Goal: Complete application form

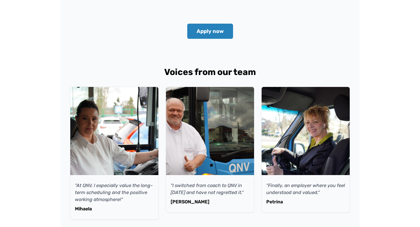
scroll to position [262, 0]
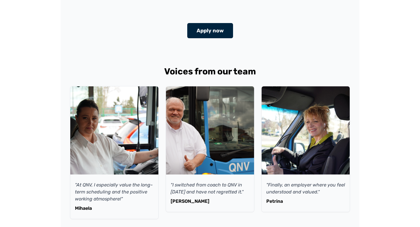
click at [216, 27] on font "Apply now" at bounding box center [209, 30] width 27 height 6
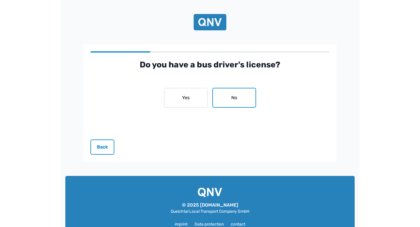
click at [226, 103] on button "No" at bounding box center [234, 98] width 44 height 20
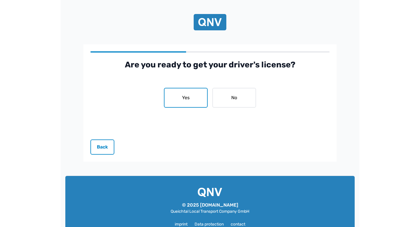
click at [191, 100] on button "Yes" at bounding box center [186, 98] width 44 height 20
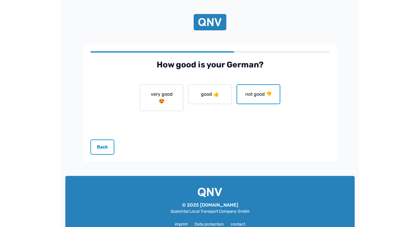
click at [254, 97] on font "not good 👎" at bounding box center [258, 94] width 27 height 6
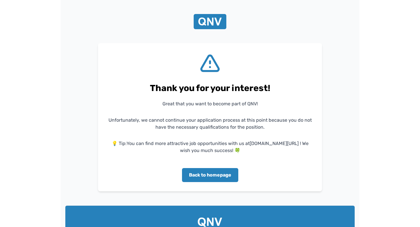
click at [205, 170] on button "Back to homepage" at bounding box center [210, 175] width 56 height 14
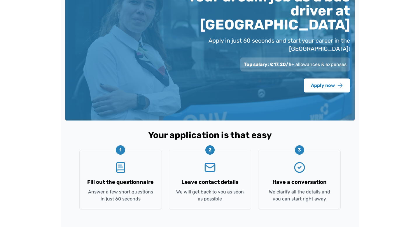
scroll to position [50, 0]
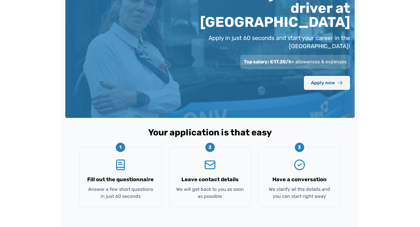
click at [322, 80] on font "Apply now" at bounding box center [323, 83] width 24 height 6
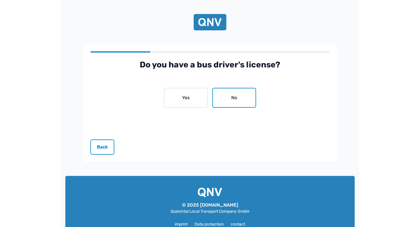
click at [225, 99] on button "No" at bounding box center [234, 98] width 44 height 20
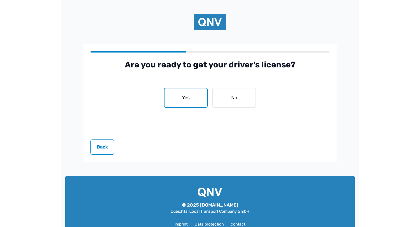
click at [192, 99] on button "Yes" at bounding box center [186, 98] width 44 height 20
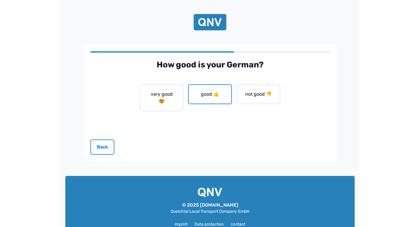
click at [209, 97] on font "good 👍" at bounding box center [210, 94] width 18 height 6
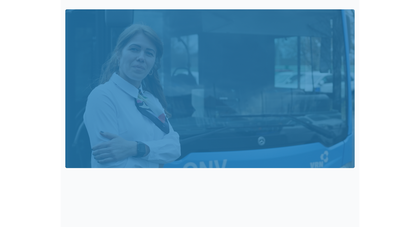
scroll to position [50, 0]
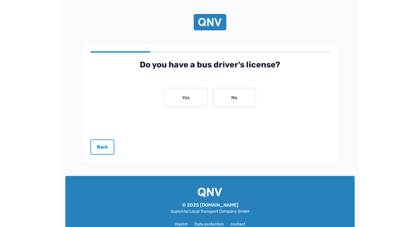
scroll to position [254, 0]
